Goal: Task Accomplishment & Management: Manage account settings

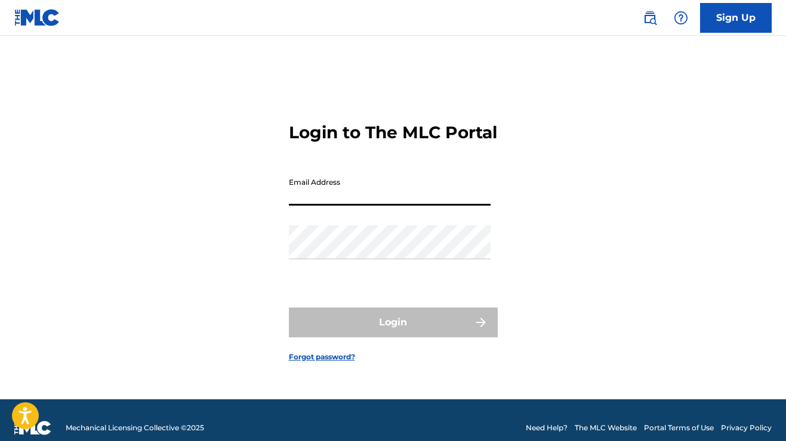
type input "[EMAIL_ADDRESS][DOMAIN_NAME]"
click at [393, 333] on button "Login" at bounding box center [393, 323] width 209 height 30
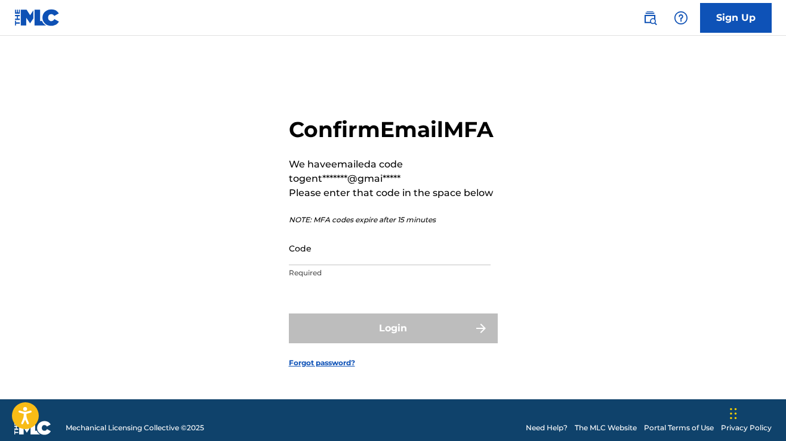
click at [329, 265] on input "Code" at bounding box center [390, 248] width 202 height 34
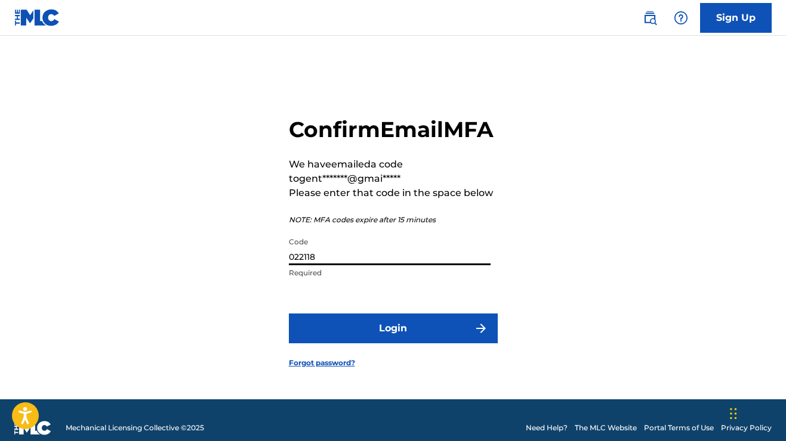
type input "022118"
click at [393, 343] on button "Login" at bounding box center [393, 329] width 209 height 30
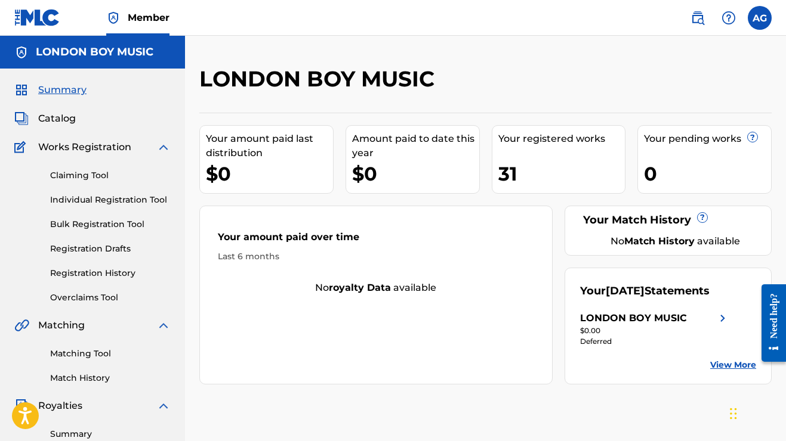
click at [673, 323] on div "LONDON BOY MUSIC" at bounding box center [633, 318] width 107 height 14
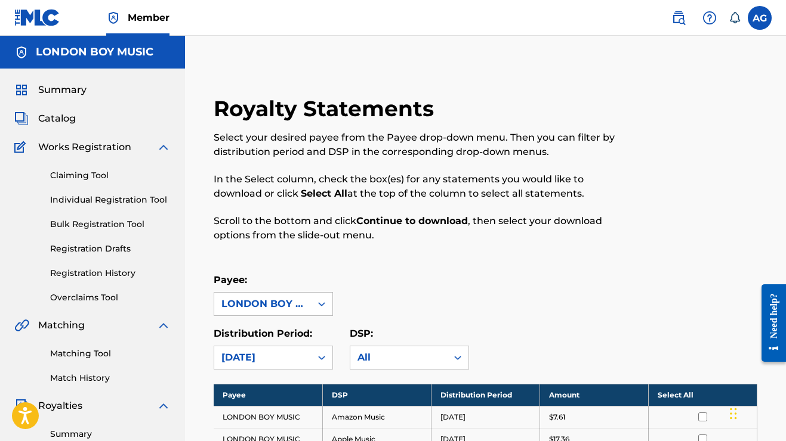
click at [758, 21] on label at bounding box center [759, 18] width 24 height 24
click at [759, 18] on input "AG [PERSON_NAME] [EMAIL_ADDRESS][DOMAIN_NAME] Notification Preferences Profile …" at bounding box center [759, 18] width 0 height 0
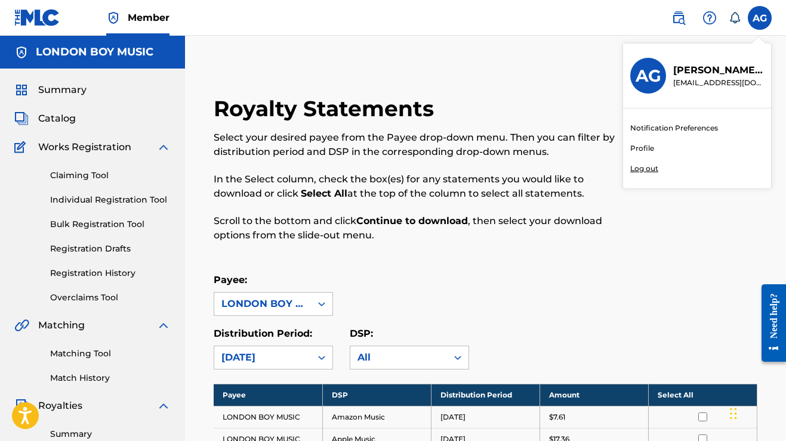
click at [758, 21] on div "AG AG [PERSON_NAME] [EMAIL_ADDRESS][DOMAIN_NAME] Notification Preferences Profi…" at bounding box center [759, 18] width 24 height 24
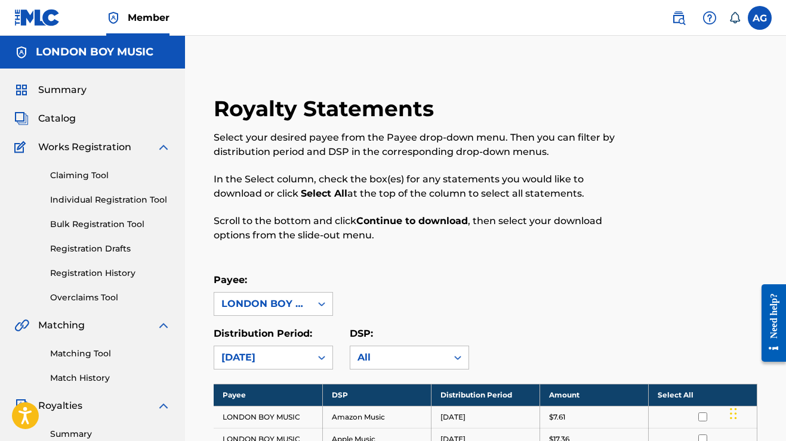
click at [733, 17] on icon at bounding box center [734, 18] width 12 height 12
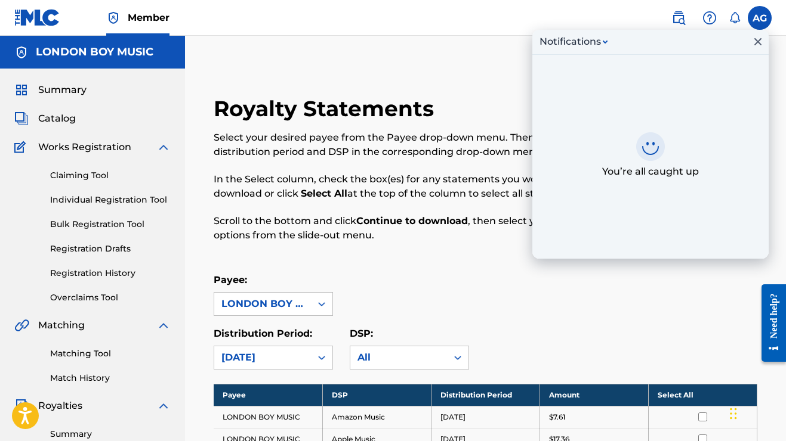
click at [706, 16] on img at bounding box center [709, 18] width 14 height 14
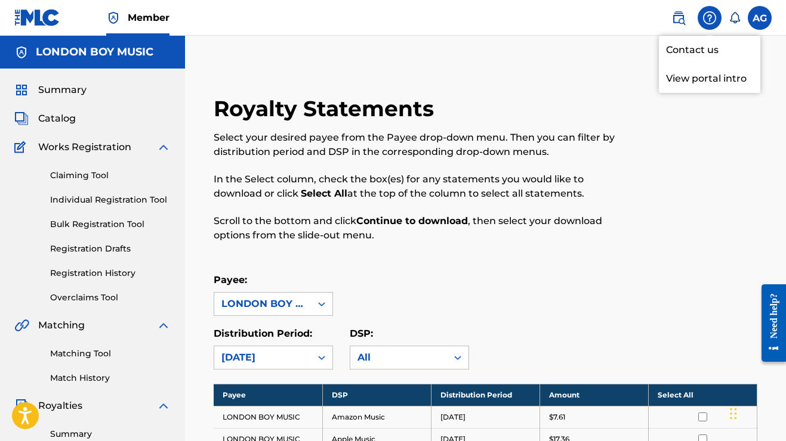
click at [681, 17] on img at bounding box center [678, 18] width 14 height 14
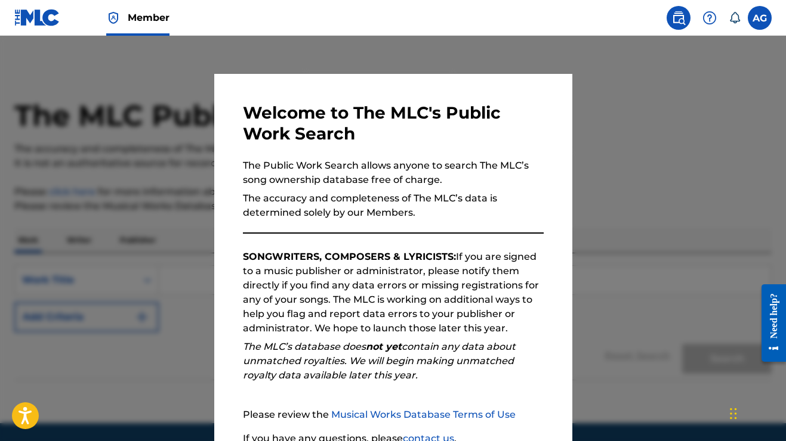
click at [666, 98] on div at bounding box center [393, 256] width 786 height 441
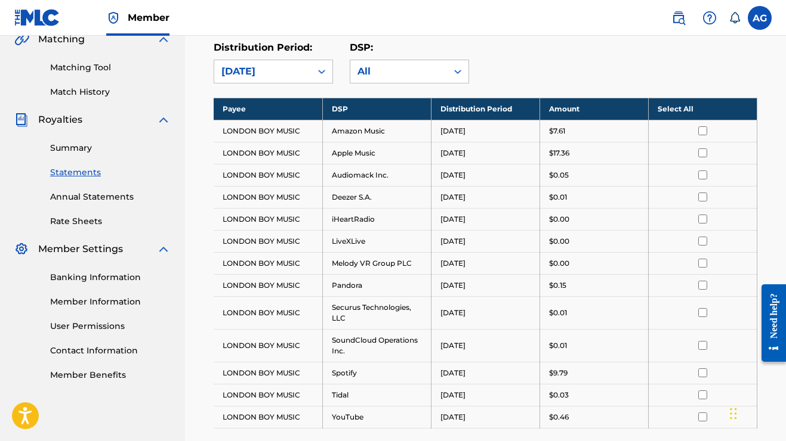
scroll to position [288, 0]
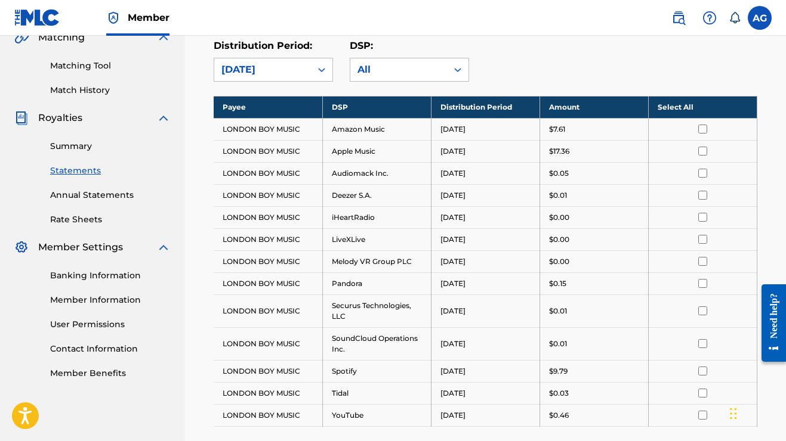
click at [122, 276] on link "Banking Information" at bounding box center [110, 276] width 120 height 13
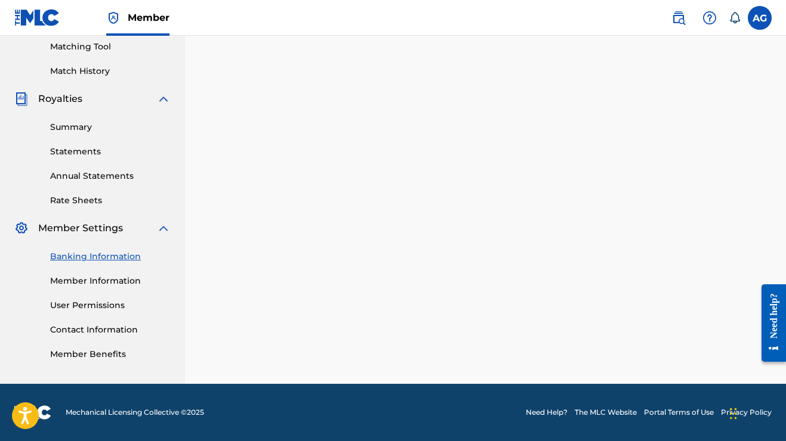
scroll to position [307, 0]
click at [760, 19] on label at bounding box center [759, 18] width 24 height 24
click at [759, 18] on input "AG [PERSON_NAME] [EMAIL_ADDRESS][DOMAIN_NAME] Notification Preferences Profile …" at bounding box center [759, 18] width 0 height 0
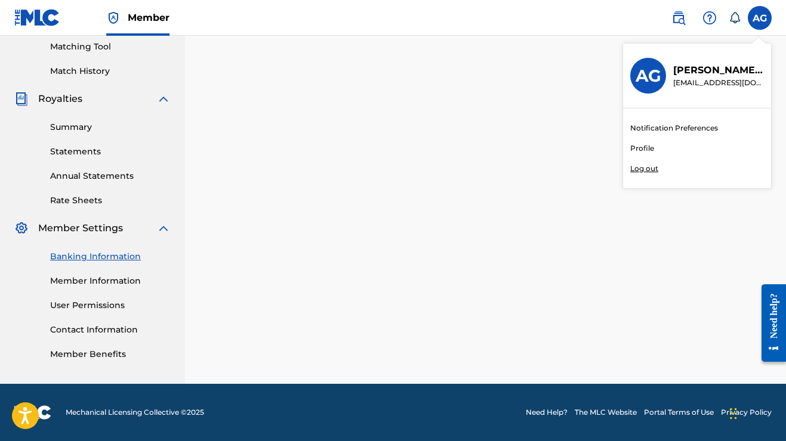
click at [648, 168] on p "Log out" at bounding box center [644, 168] width 28 height 11
click at [759, 18] on input "AG [PERSON_NAME] [EMAIL_ADDRESS][DOMAIN_NAME] Notification Preferences Profile …" at bounding box center [759, 18] width 0 height 0
